Goal: Task Accomplishment & Management: Use online tool/utility

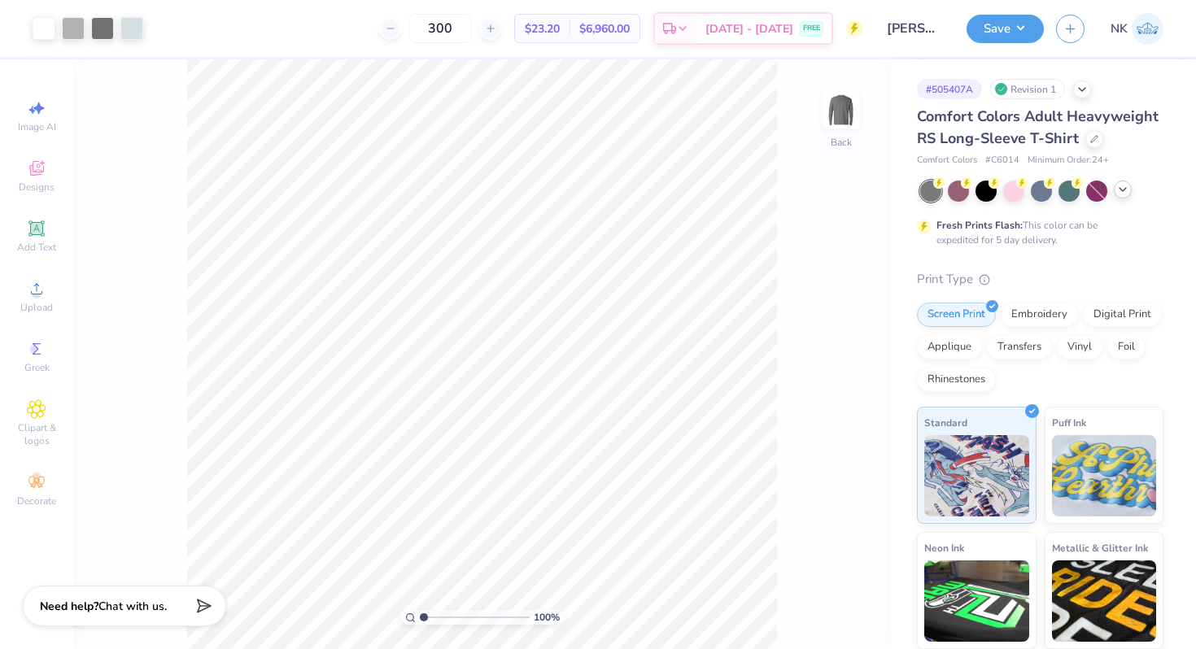
click at [1122, 186] on icon at bounding box center [1122, 189] width 13 height 13
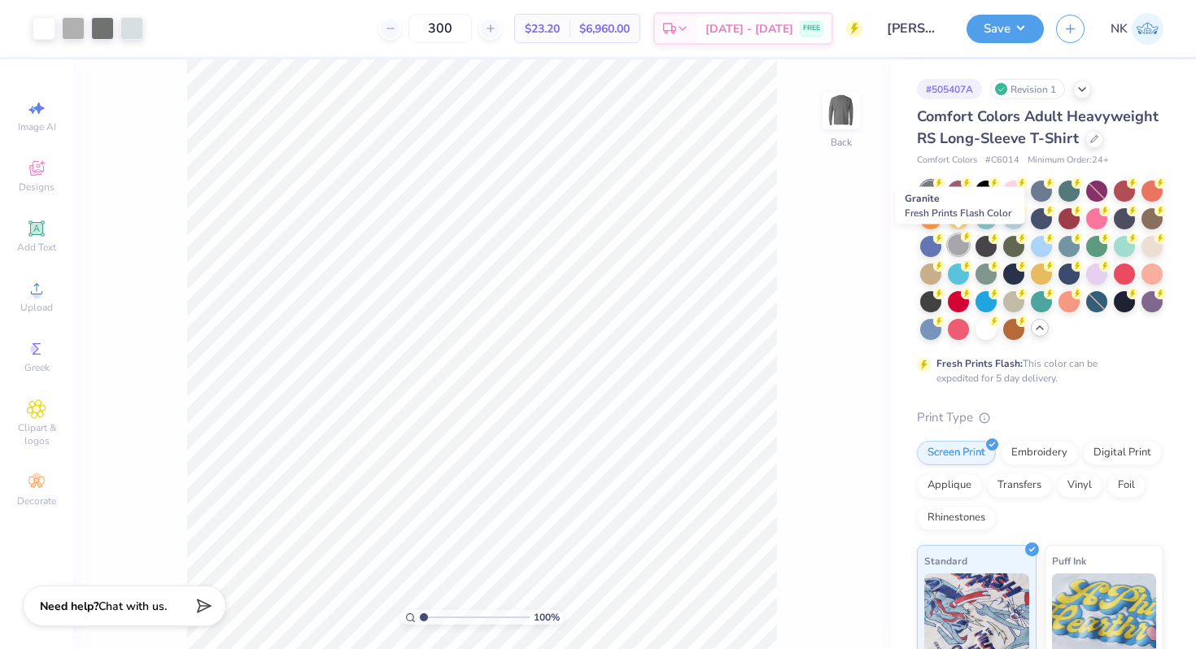
click at [964, 247] on div at bounding box center [958, 244] width 21 height 21
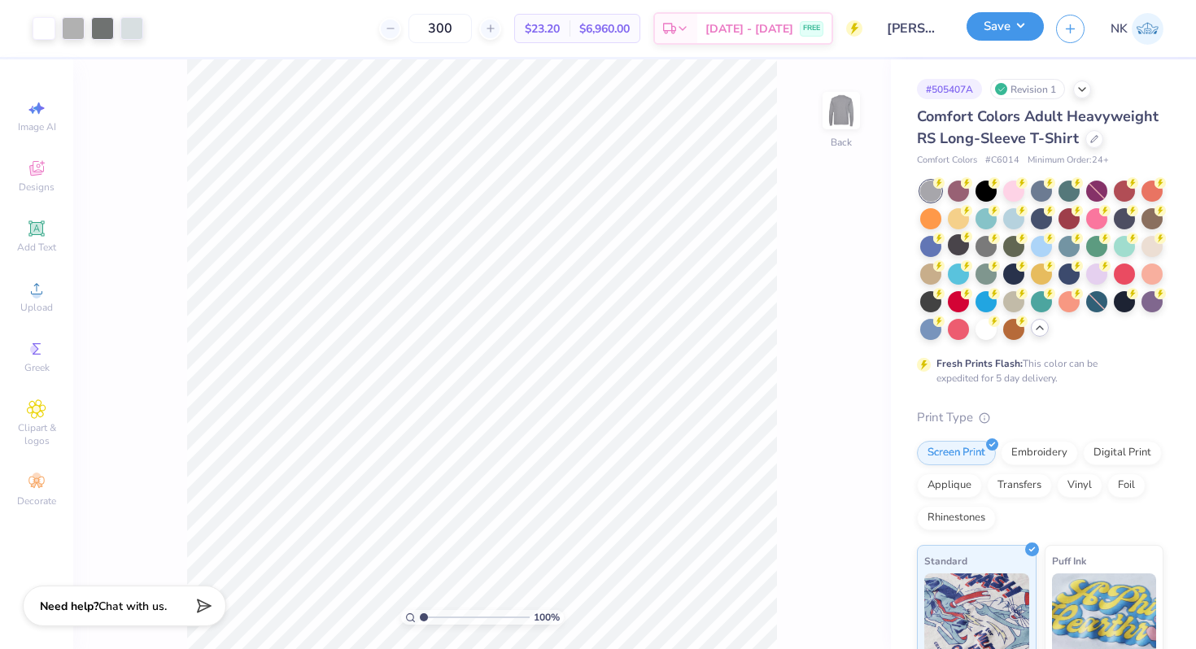
click at [1028, 28] on button "Save" at bounding box center [1005, 26] width 77 height 28
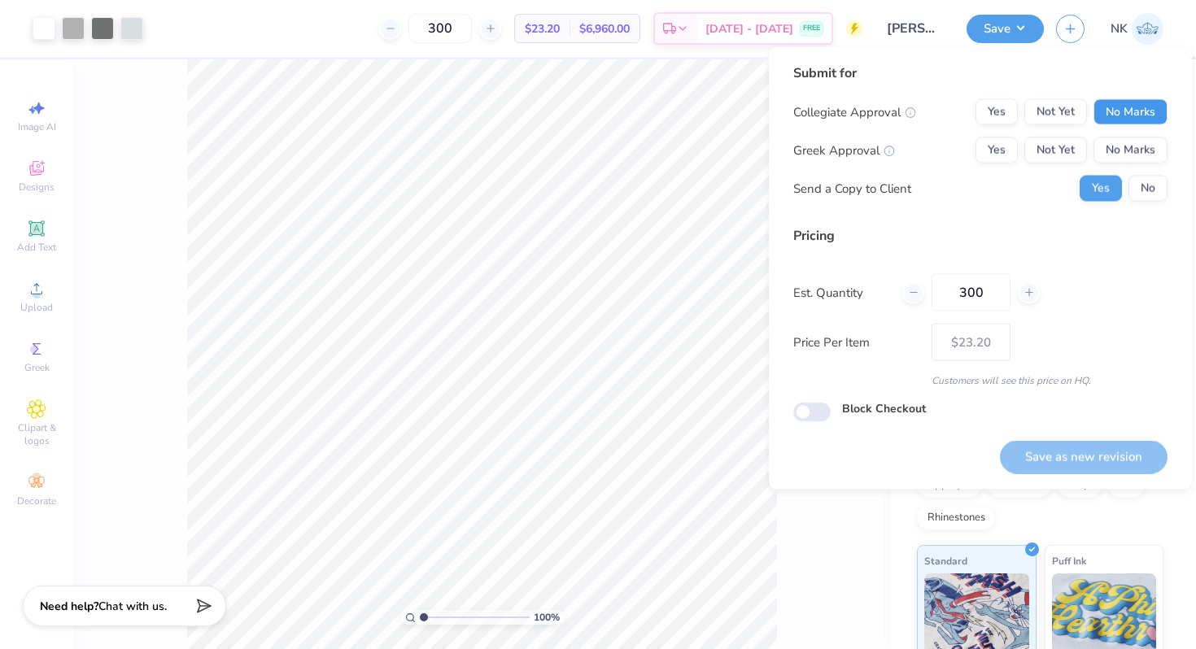
click at [1148, 103] on button "No Marks" at bounding box center [1131, 112] width 74 height 26
click at [1147, 138] on button "No Marks" at bounding box center [1131, 151] width 74 height 26
click at [1090, 437] on div "Save as new revision" at bounding box center [1084, 447] width 168 height 51
click at [1081, 448] on button "Save as new revision" at bounding box center [1084, 456] width 168 height 33
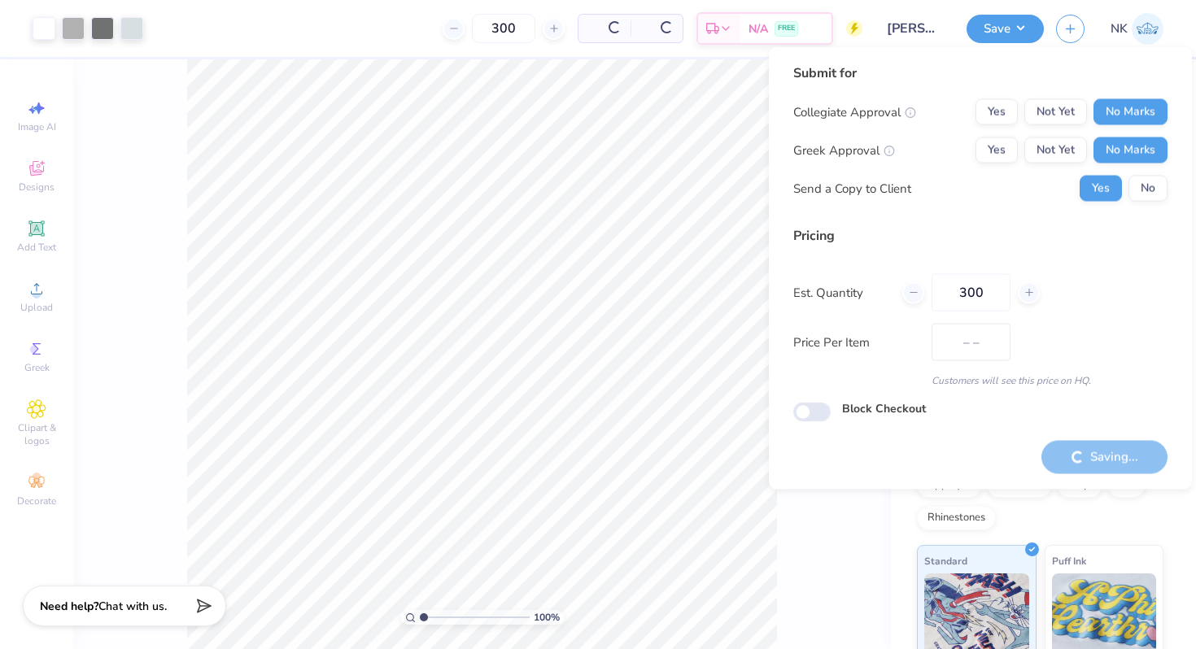
type input "$23.20"
